Goal: Navigation & Orientation: Find specific page/section

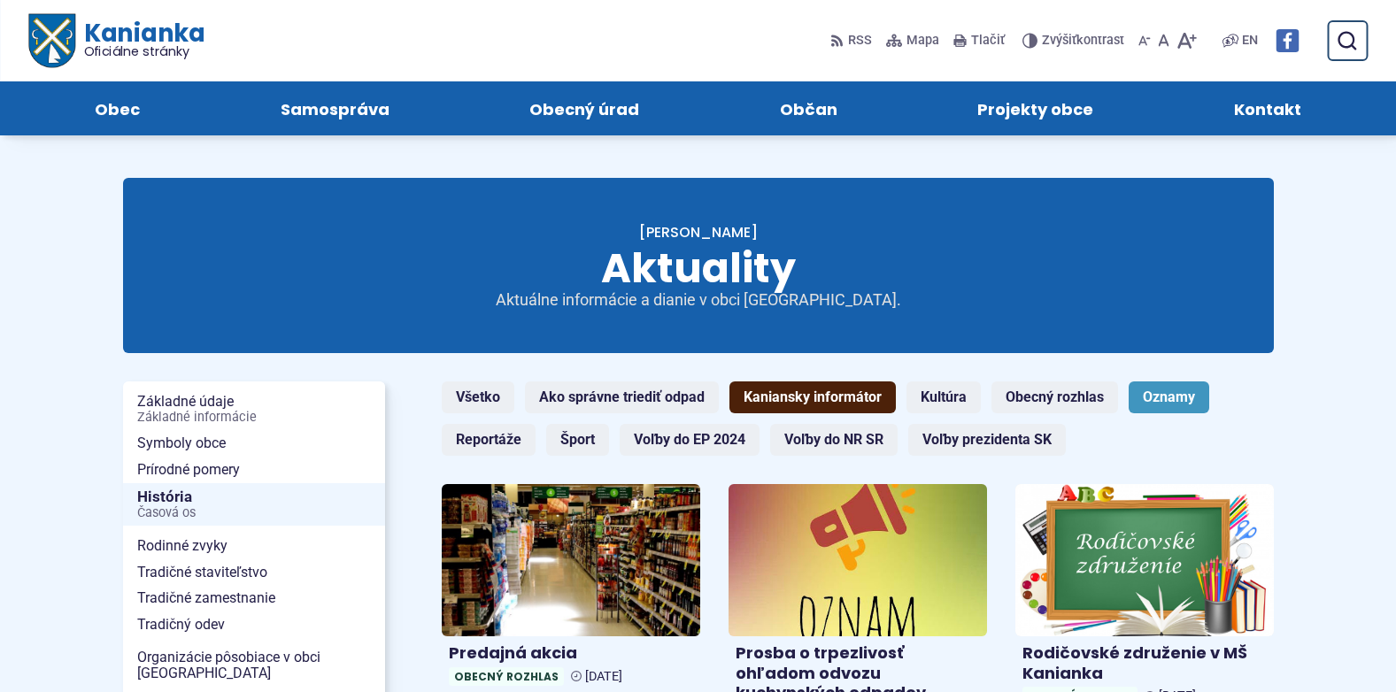
click at [813, 395] on link "Kaniansky informátor" at bounding box center [813, 398] width 166 height 32
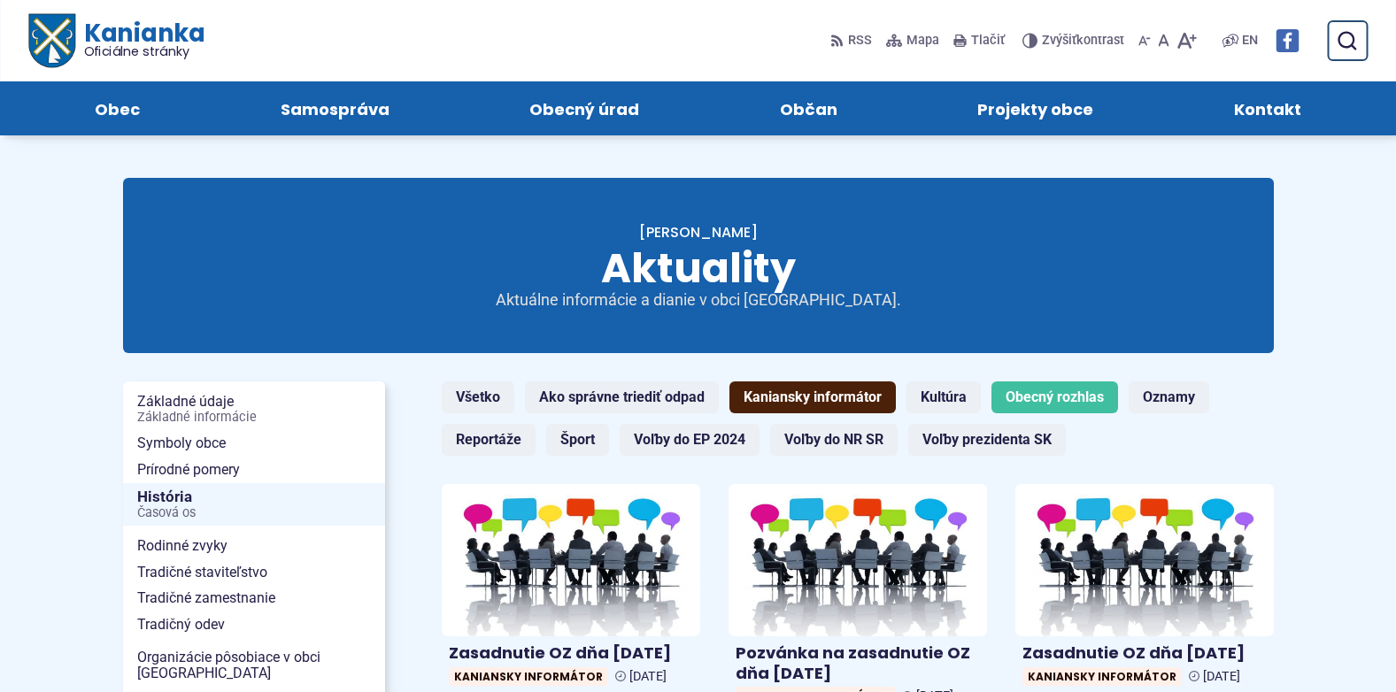
click at [1042, 402] on link "Obecný rozhlas" at bounding box center [1055, 398] width 127 height 32
